Goal: Task Accomplishment & Management: Use online tool/utility

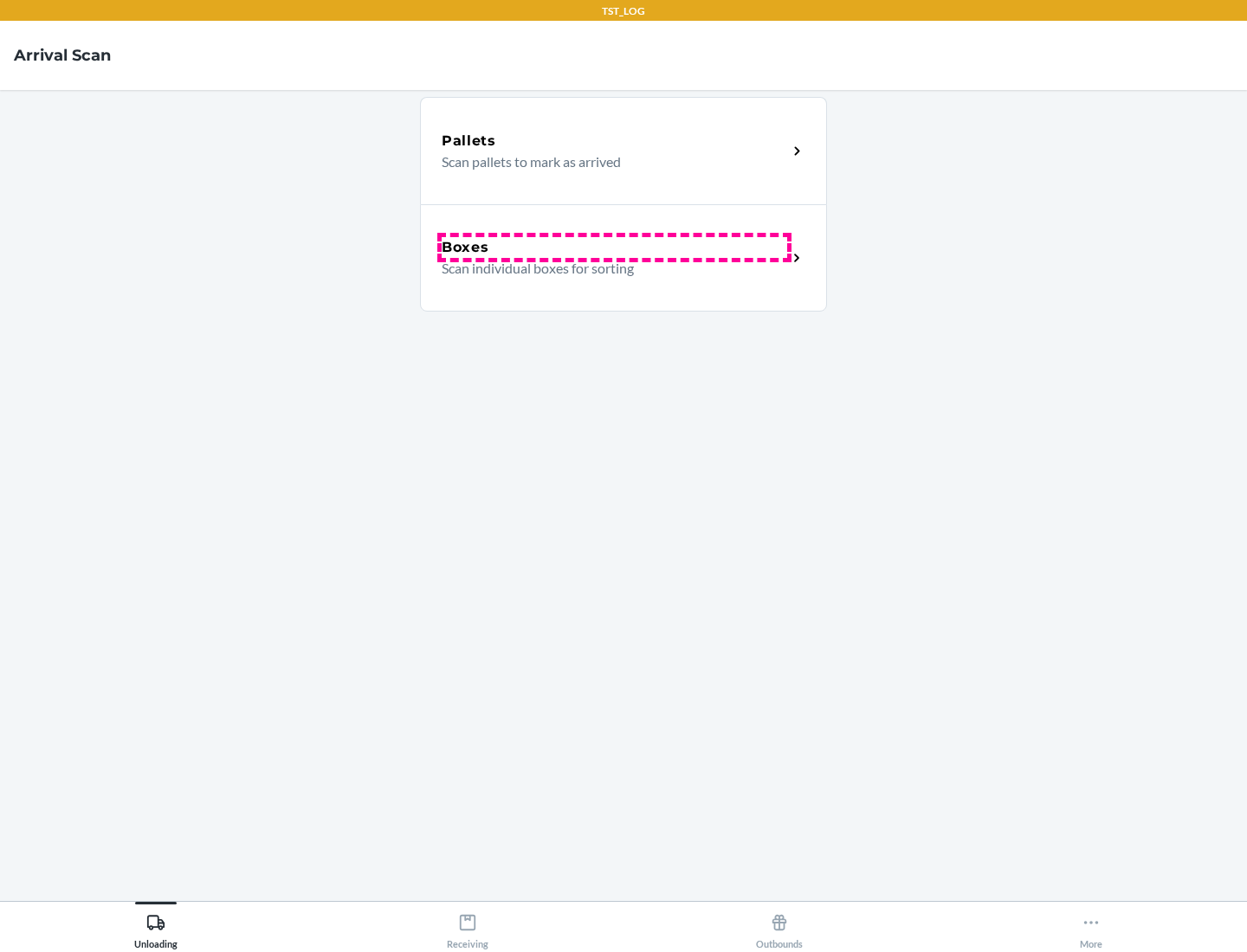
click at [614, 248] on div "Boxes" at bounding box center [615, 247] width 345 height 20
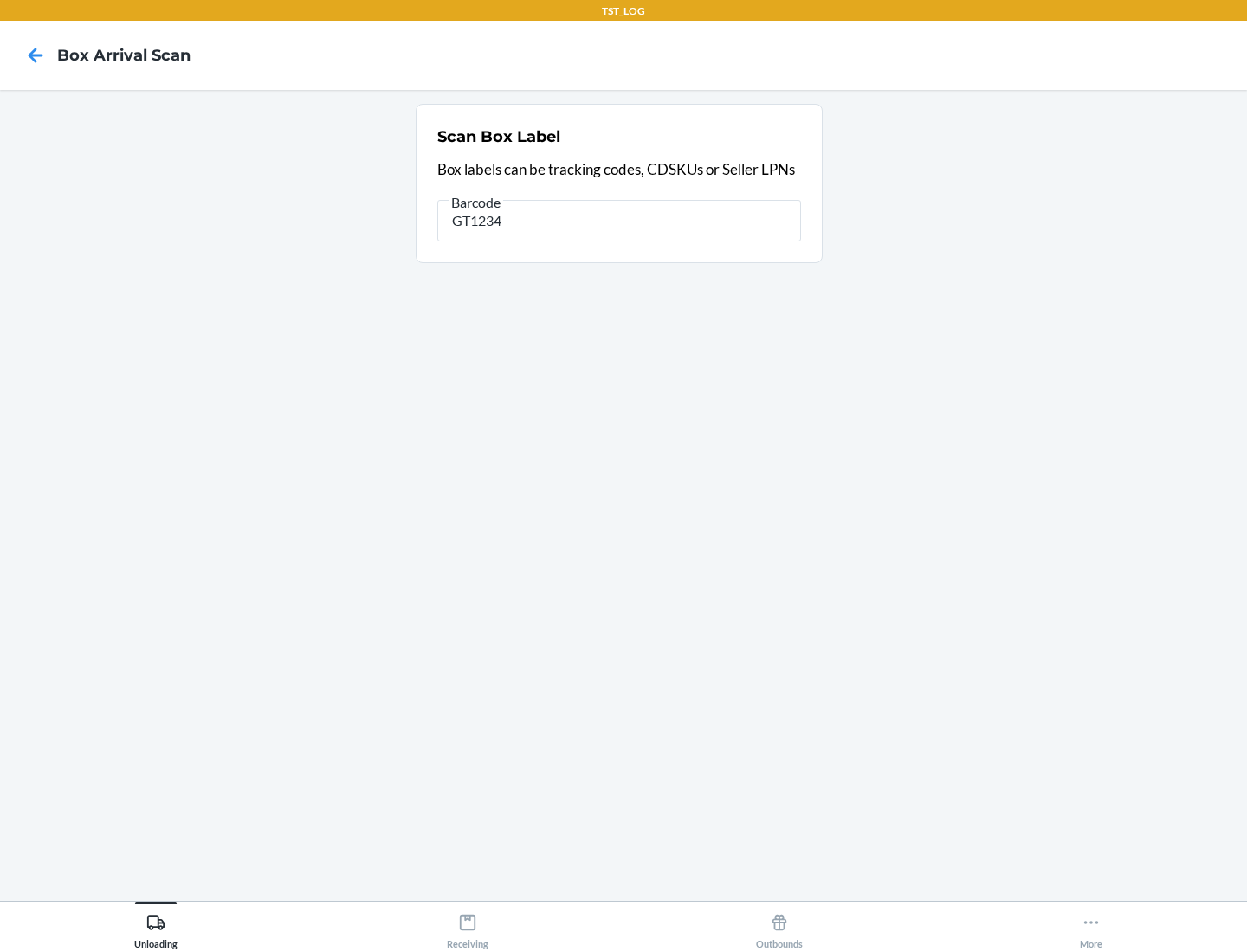
type input "GT1234"
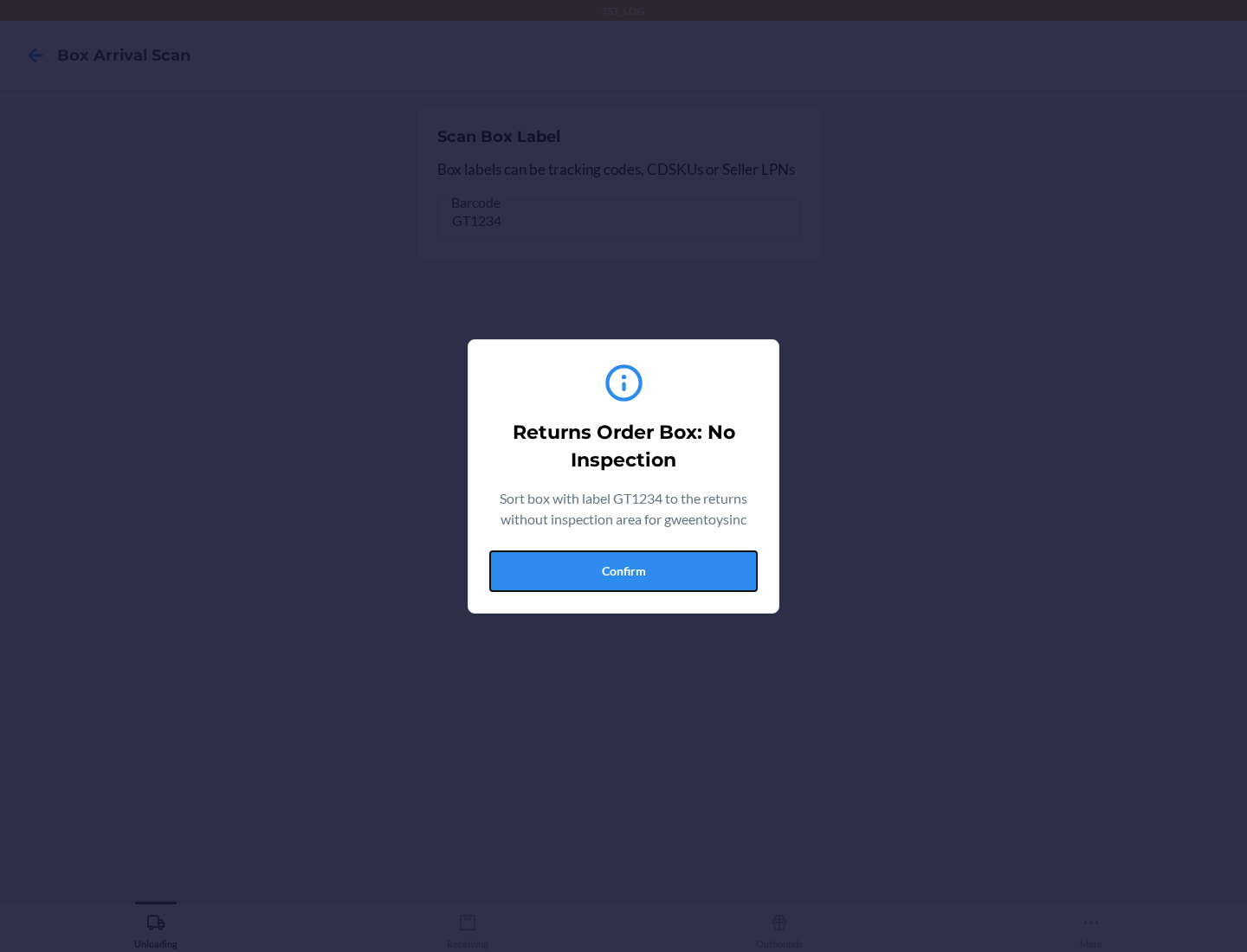
click at [624, 570] on button "Confirm" at bounding box center [623, 571] width 268 height 42
